Goal: Task Accomplishment & Management: Use online tool/utility

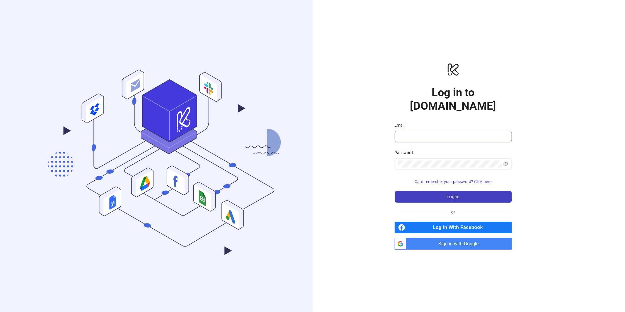
click at [425, 134] on span at bounding box center [452, 137] width 117 height 12
click at [425, 133] on input "Email" at bounding box center [452, 136] width 109 height 7
type input "**********"
drag, startPoint x: 420, startPoint y: 197, endPoint x: 415, endPoint y: 195, distance: 5.8
click at [420, 197] on div "**********" at bounding box center [452, 156] width 117 height 188
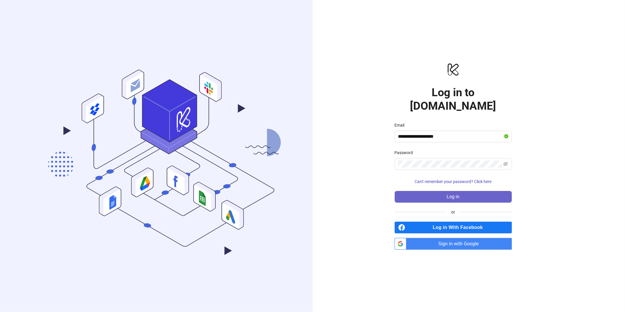
click at [414, 192] on button "Log in" at bounding box center [452, 197] width 117 height 12
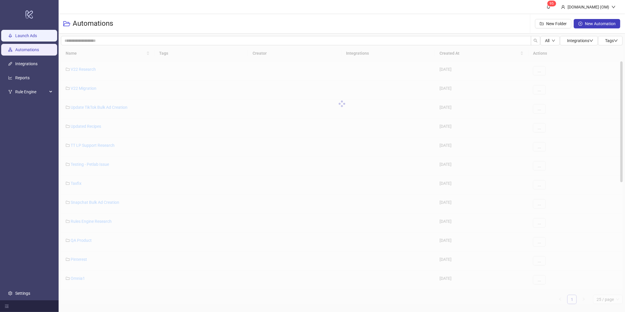
click at [37, 38] on link "Launch Ads" at bounding box center [26, 35] width 22 height 5
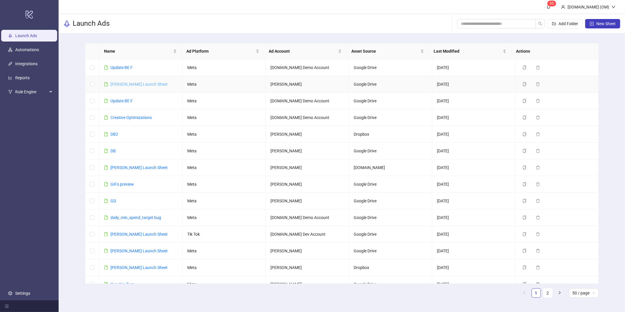
click at [124, 83] on link "Omar Masoud Launch Sheet" at bounding box center [138, 84] width 57 height 5
click at [124, 100] on link "Update BE F" at bounding box center [121, 101] width 22 height 5
click at [129, 116] on link "Creative Optimizations" at bounding box center [130, 117] width 41 height 5
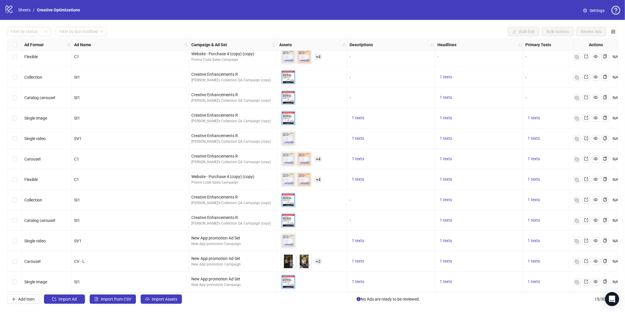
scroll to position [68, 78]
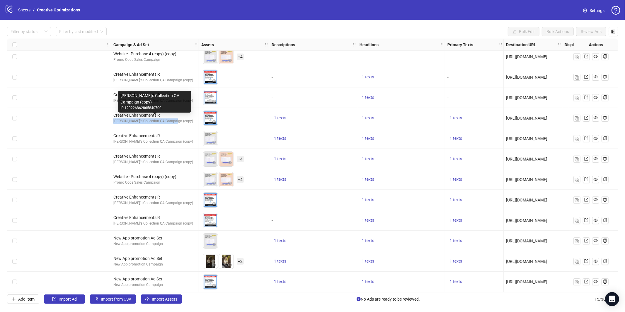
drag, startPoint x: 177, startPoint y: 118, endPoint x: 111, endPoint y: 119, distance: 65.3
click at [111, 119] on div "Creative Enhancements R Omar's Collection QA Campaign (copy)" at bounding box center [155, 118] width 88 height 20
copy div "Omar's Collection QA Campaign (copy)"
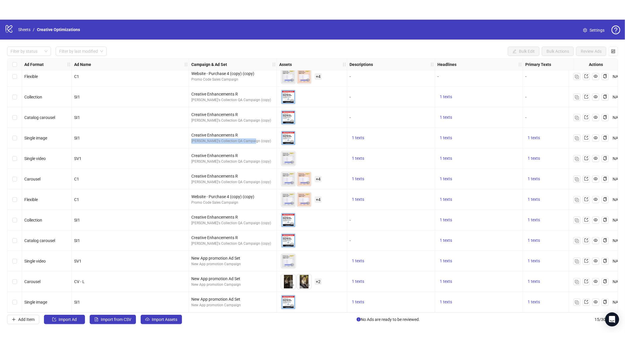
scroll to position [0, 0]
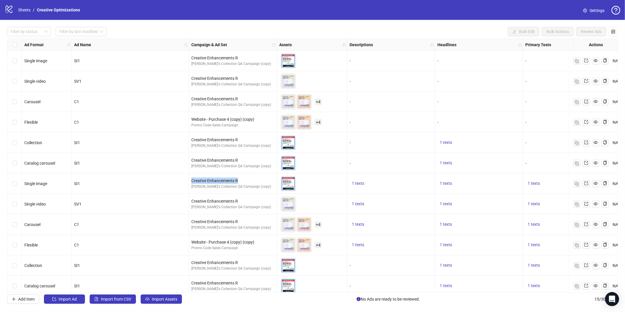
drag, startPoint x: 241, startPoint y: 180, endPoint x: 193, endPoint y: 177, distance: 47.8
click at [193, 177] on div "Creative Enhancements R Omar's Collection QA Campaign (copy)" at bounding box center [233, 184] width 88 height 20
copy div "Creative Enhancements R"
